Goal: Task Accomplishment & Management: Manage account settings

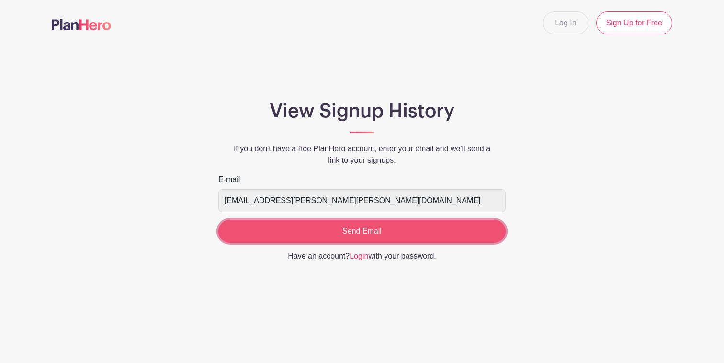
click at [341, 234] on input "Send Email" at bounding box center [361, 231] width 287 height 23
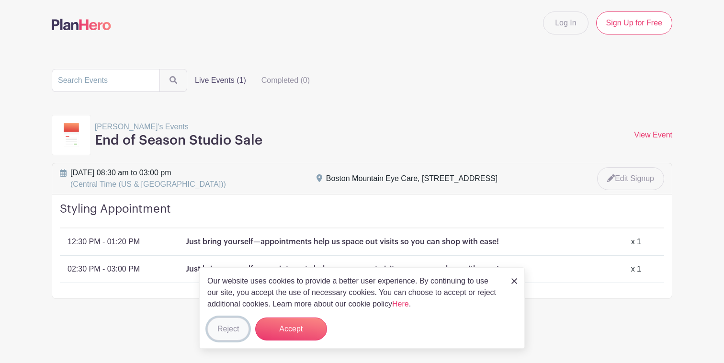
click at [219, 330] on button "Reject" at bounding box center [228, 329] width 42 height 23
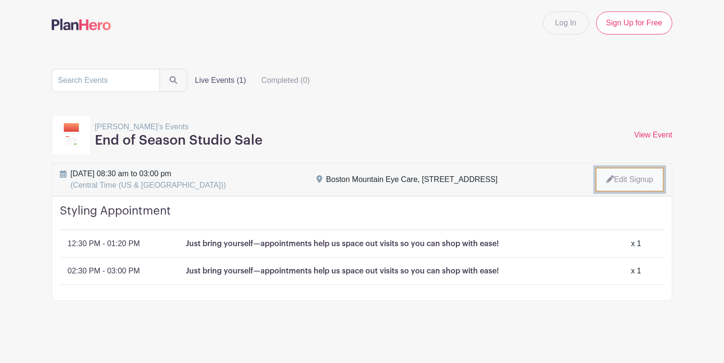
click at [612, 177] on link "Edit Signup" at bounding box center [629, 179] width 69 height 25
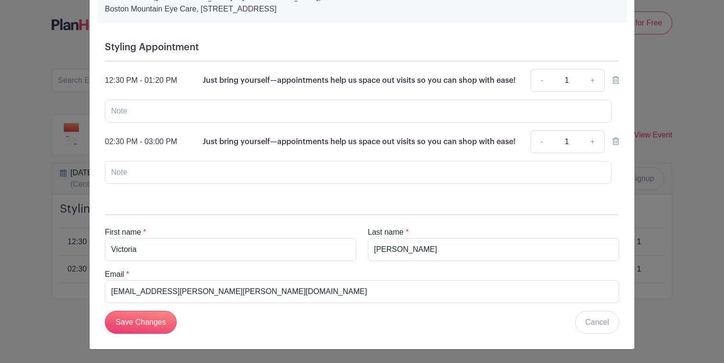
click at [615, 146] on link at bounding box center [616, 141] width 7 height 8
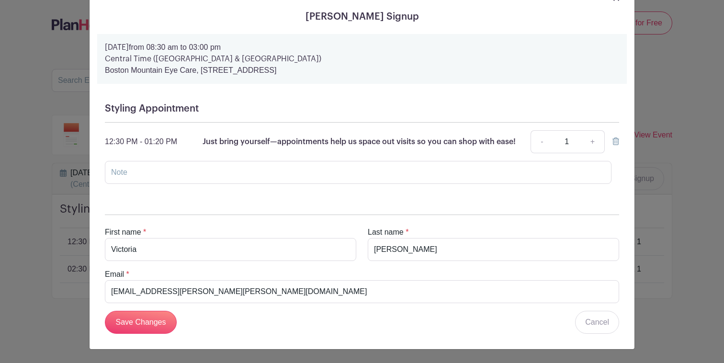
click at [616, 142] on icon at bounding box center [616, 141] width 7 height 8
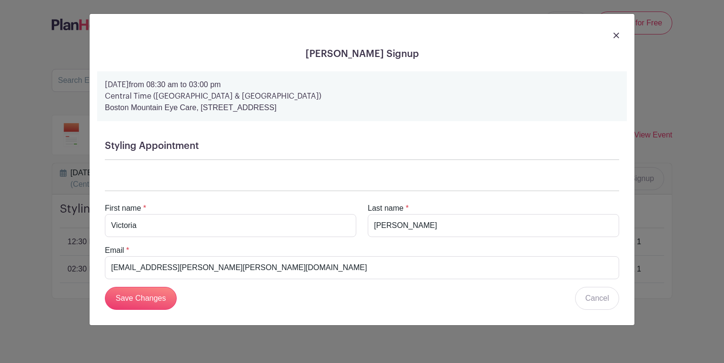
scroll to position [0, 0]
click at [150, 299] on input "Save Changes" at bounding box center [141, 298] width 72 height 23
